Goal: Task Accomplishment & Management: Manage account settings

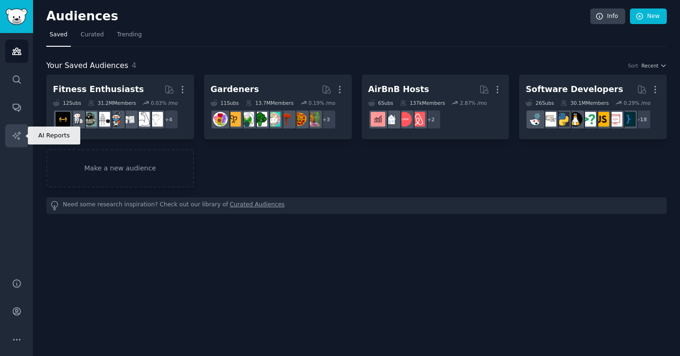
click at [16, 137] on icon "Sidebar" at bounding box center [16, 135] width 8 height 8
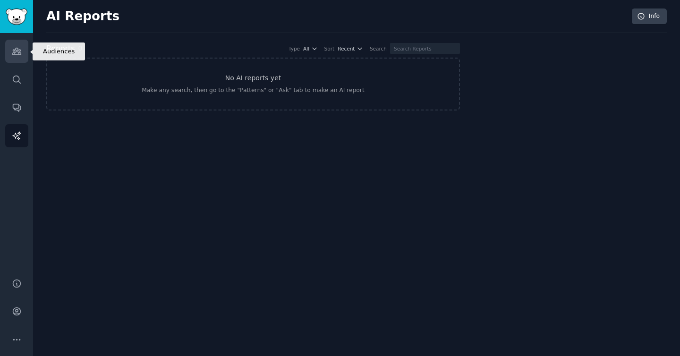
click at [17, 56] on icon "Sidebar" at bounding box center [17, 51] width 10 height 10
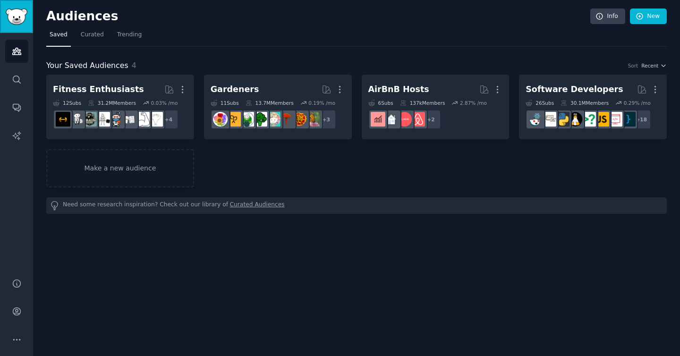
click at [21, 22] on img "Sidebar" at bounding box center [17, 17] width 22 height 17
click at [92, 37] on span "Curated" at bounding box center [92, 35] width 23 height 9
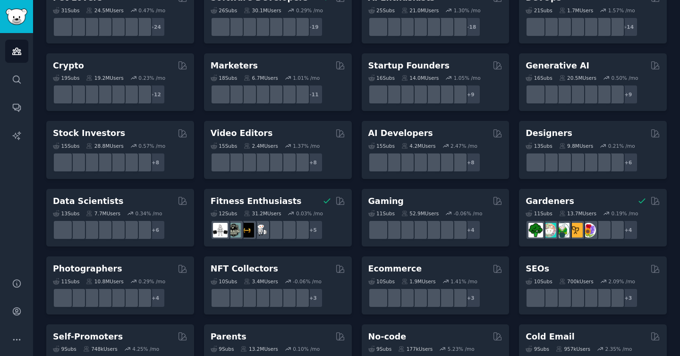
scroll to position [90, 0]
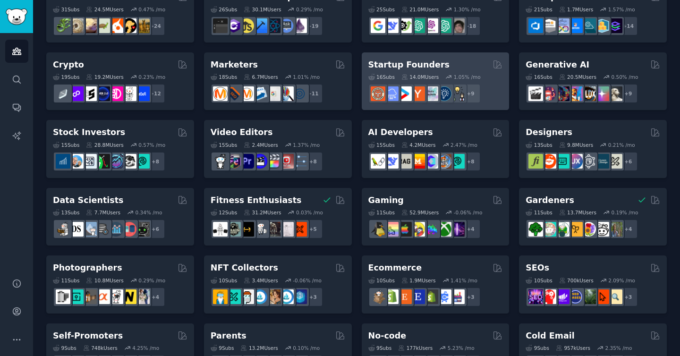
click at [420, 65] on h2 "Startup Founders" at bounding box center [408, 65] width 81 height 12
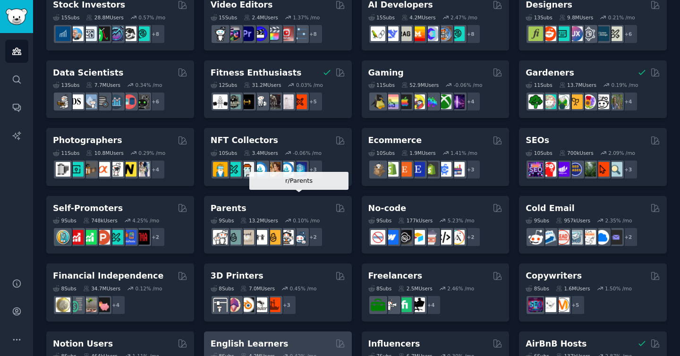
scroll to position [177, 0]
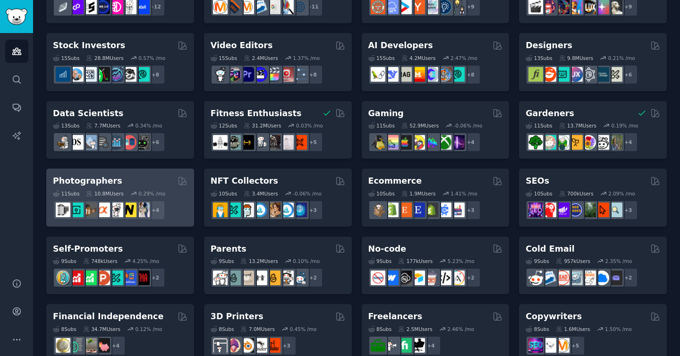
click at [110, 182] on h2 "Photographers" at bounding box center [87, 181] width 69 height 12
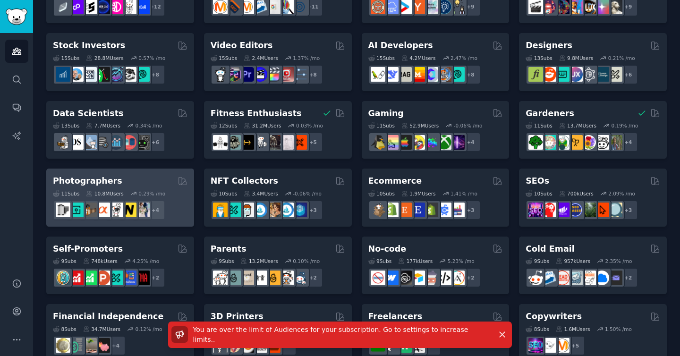
click at [95, 180] on h2 "Photographers" at bounding box center [87, 181] width 69 height 12
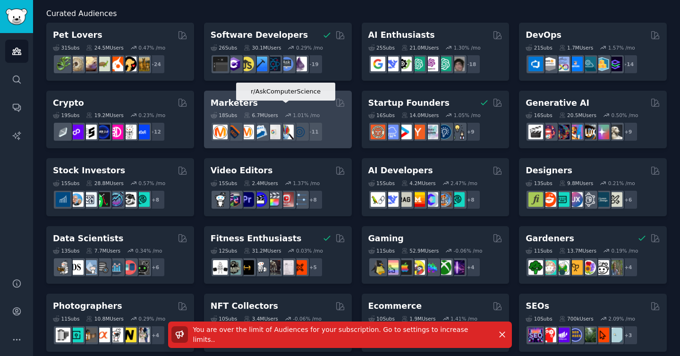
scroll to position [68, 0]
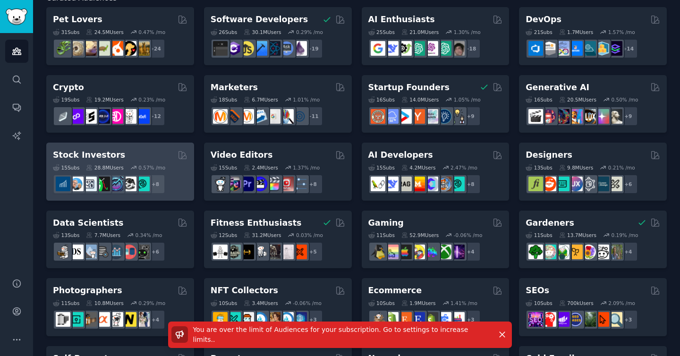
click at [128, 148] on div "Stock Investors 15 Sub s 28.8M Users 0.57 % /mo + 8" at bounding box center [120, 172] width 148 height 58
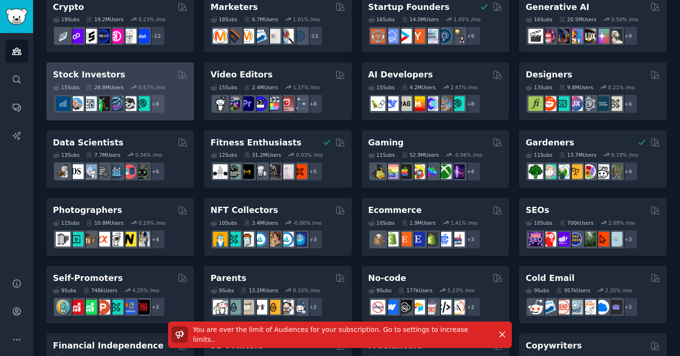
scroll to position [197, 0]
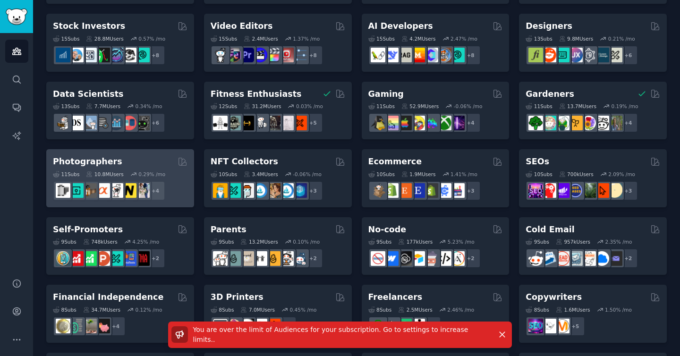
click at [145, 164] on div "Photographers Curated by GummySearch" at bounding box center [120, 162] width 135 height 12
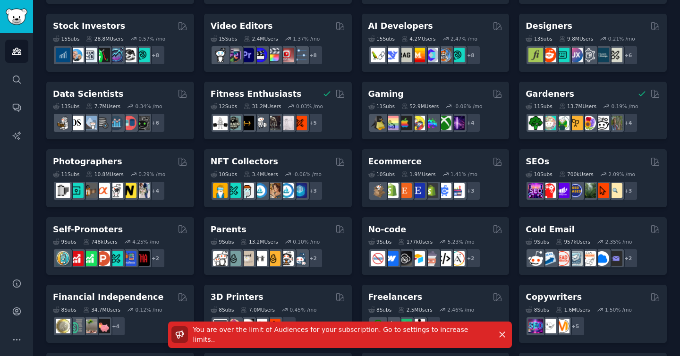
click at [433, 334] on span "You are over the limit of Audiences for your subscription. Go to settings to in…" at bounding box center [330, 334] width 275 height 17
click at [18, 317] on link "Account" at bounding box center [16, 311] width 23 height 23
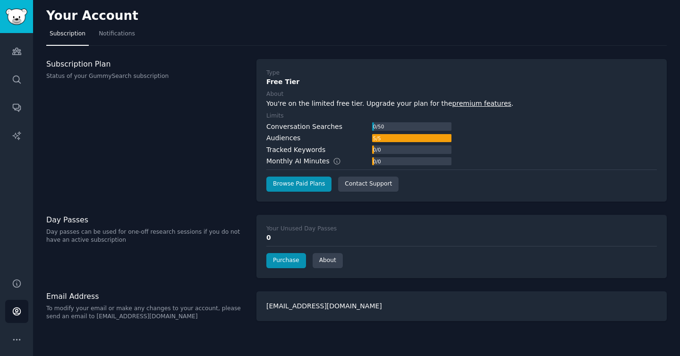
click at [322, 306] on div "mdrafsan@buffalo.edu" at bounding box center [462, 306] width 411 height 30
click at [5, 334] on button "More" at bounding box center [16, 339] width 23 height 23
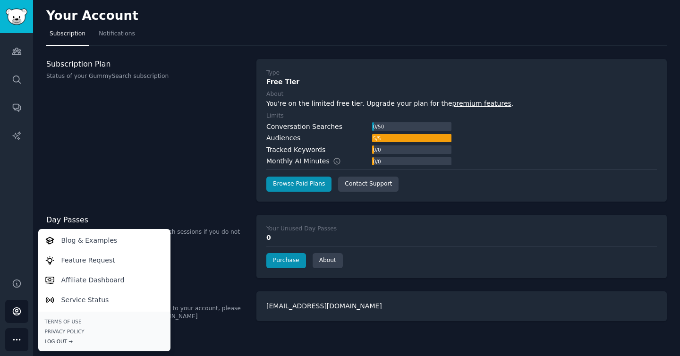
click at [65, 341] on div "Log Out →" at bounding box center [104, 341] width 119 height 7
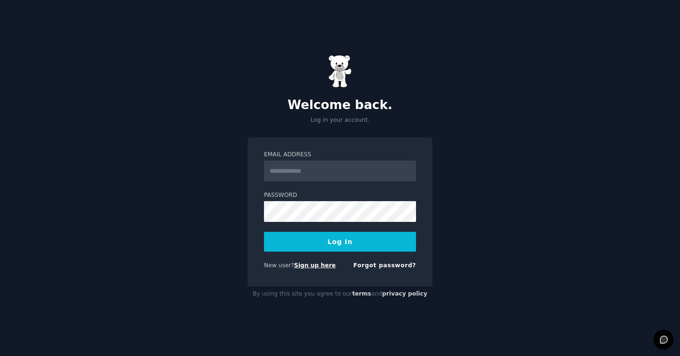
click at [321, 268] on link "Sign up here" at bounding box center [315, 265] width 42 height 7
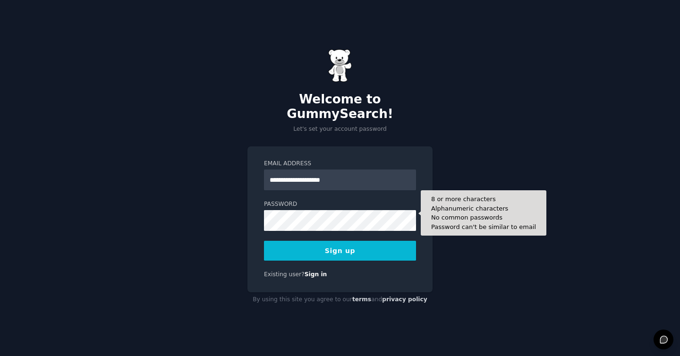
type input "**********"
click at [264, 241] on button "Sign up" at bounding box center [340, 251] width 152 height 20
